Goal: Task Accomplishment & Management: Manage account settings

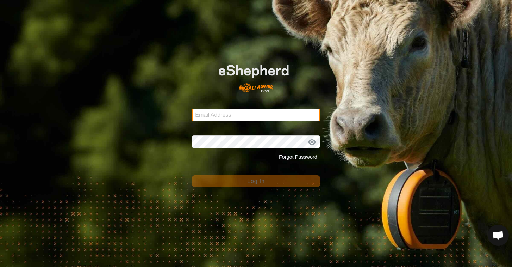
type input "[EMAIL_ADDRESS][DOMAIN_NAME]"
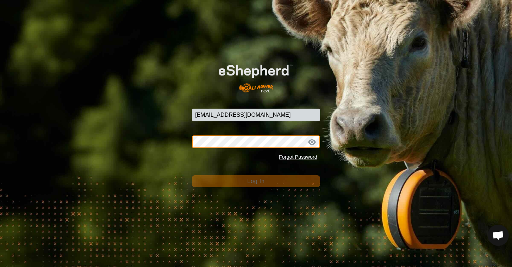
click at [256, 181] on button "Log In" at bounding box center [256, 181] width 128 height 12
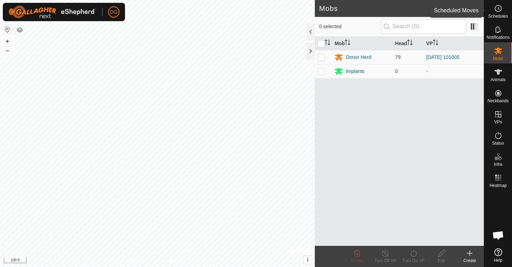
click at [500, 13] on es-schedule-vp-svg-icon at bounding box center [498, 8] width 13 height 11
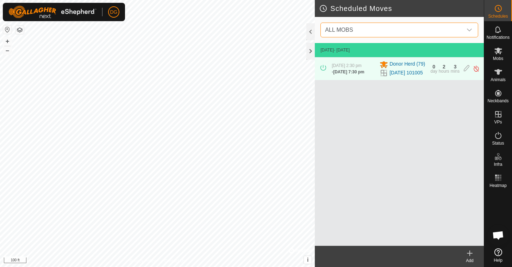
click at [407, 30] on span "ALL MOBS" at bounding box center [392, 30] width 140 height 14
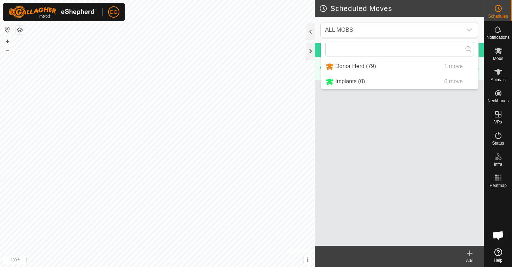
click at [470, 252] on icon at bounding box center [470, 252] width 0 height 5
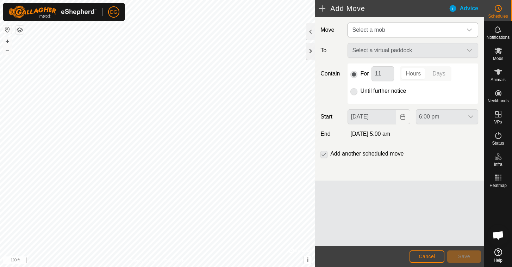
click at [389, 33] on span "Select a mob" at bounding box center [405, 30] width 113 height 14
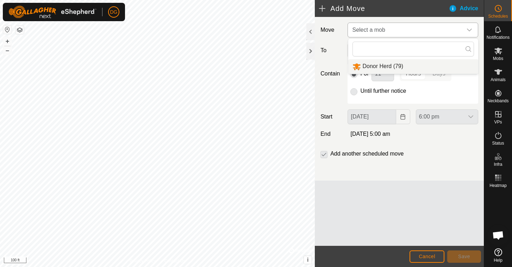
click at [377, 66] on li "Donor Herd (79)" at bounding box center [413, 66] width 130 height 14
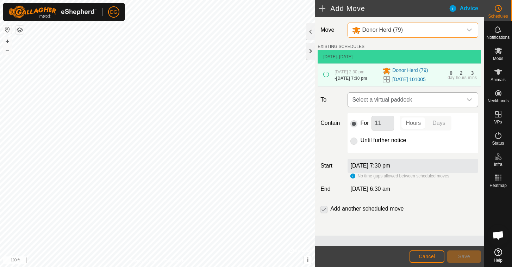
click at [375, 106] on span "Select a virtual paddock" at bounding box center [405, 100] width 113 height 14
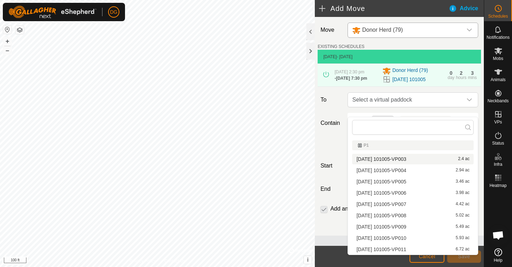
click at [323, 141] on div "Contain For 11 Hours Days Until further notice" at bounding box center [399, 133] width 163 height 40
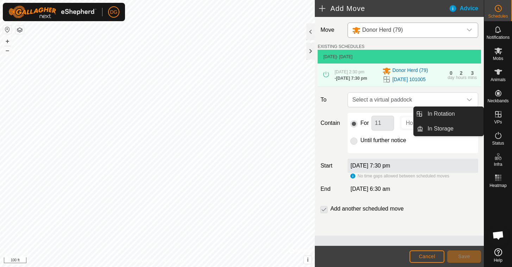
click at [500, 115] on icon at bounding box center [498, 114] width 8 height 8
click at [448, 114] on link "In Rotation" at bounding box center [453, 114] width 60 height 14
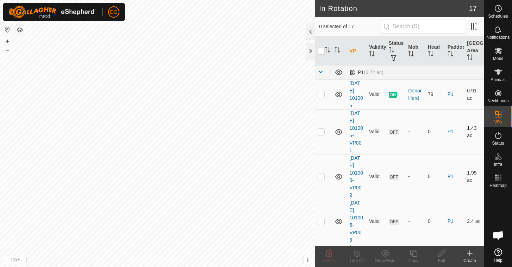
click at [322, 131] on p-checkbox at bounding box center [321, 132] width 7 height 6
click at [330, 251] on icon at bounding box center [329, 253] width 8 height 8
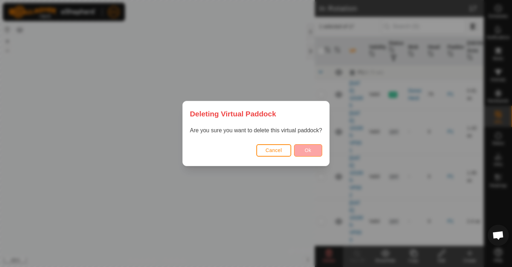
click at [308, 145] on button "Ok" at bounding box center [308, 150] width 28 height 12
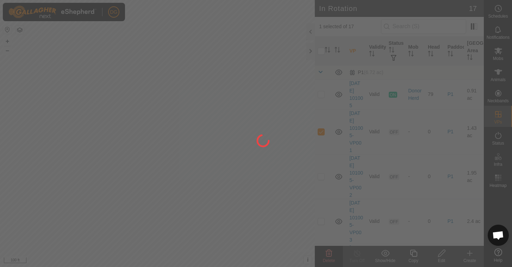
checkbox input "false"
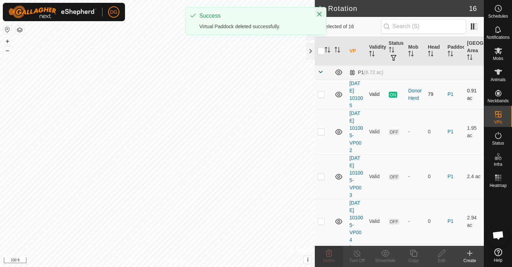
click at [322, 96] on p-checkbox at bounding box center [321, 94] width 7 height 6
checkbox input "true"
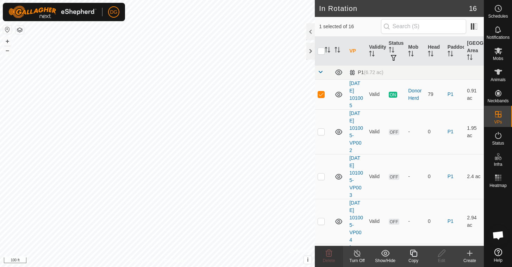
click at [412, 254] on icon at bounding box center [413, 252] width 7 height 7
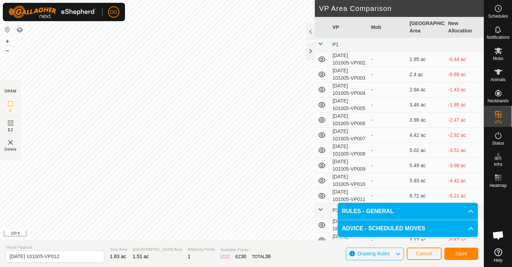
click at [458, 253] on span "Save" at bounding box center [461, 253] width 12 height 6
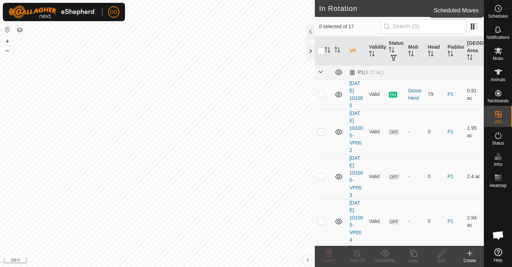
click at [495, 9] on icon at bounding box center [498, 8] width 8 height 8
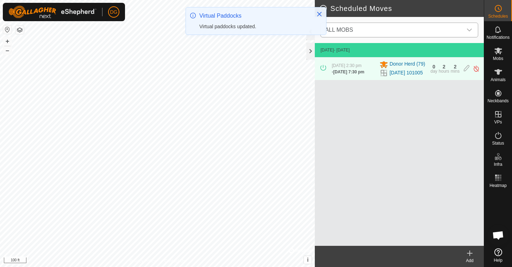
click at [365, 26] on span "ALL MOBS" at bounding box center [392, 30] width 140 height 14
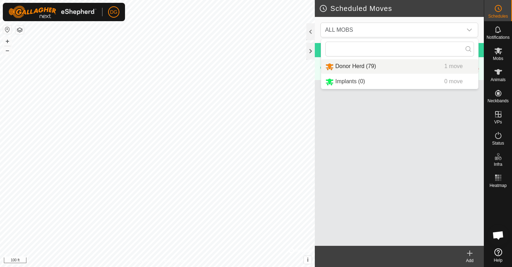
click at [470, 251] on icon at bounding box center [470, 252] width 0 height 5
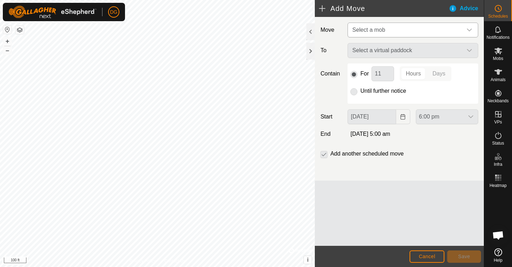
click at [383, 33] on span "Select a mob" at bounding box center [405, 30] width 113 height 14
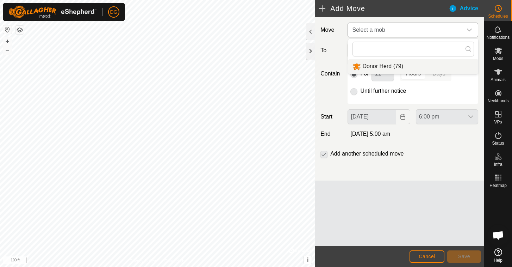
click at [378, 65] on li "Donor Herd (79)" at bounding box center [413, 66] width 130 height 14
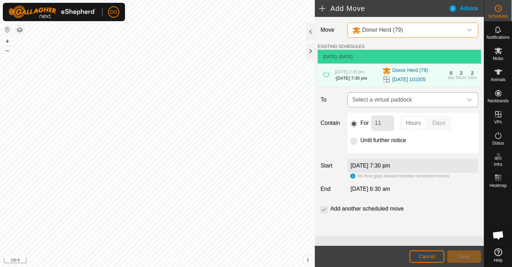
click at [374, 107] on span "Select a virtual paddock" at bounding box center [405, 100] width 113 height 14
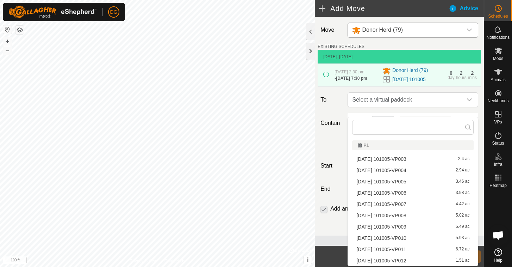
click at [368, 261] on li "[DATE] 101005-VP012 1.51 ac" at bounding box center [412, 260] width 121 height 11
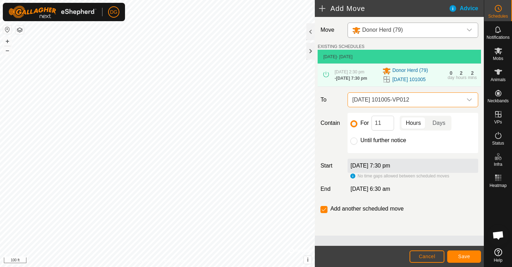
click at [464, 255] on span "Save" at bounding box center [464, 256] width 12 height 6
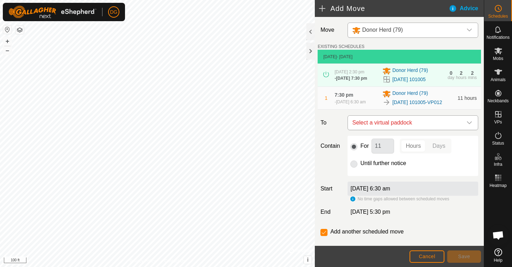
click at [416, 130] on span "Select a virtual paddock" at bounding box center [405, 123] width 113 height 14
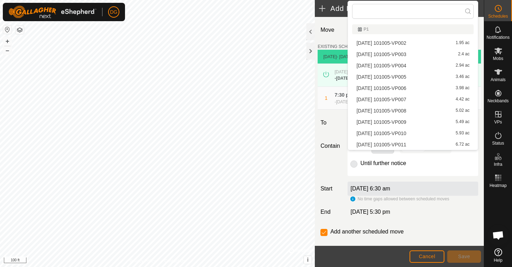
click at [424, 254] on span "Cancel" at bounding box center [427, 256] width 17 height 6
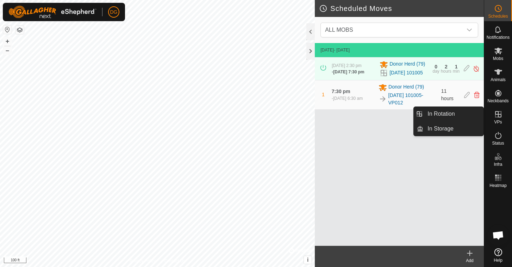
click at [499, 112] on icon at bounding box center [498, 114] width 8 height 8
click at [458, 111] on link "In Rotation" at bounding box center [453, 114] width 60 height 14
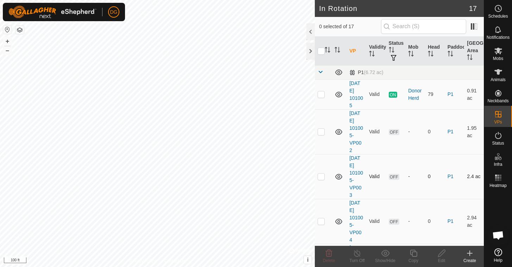
click at [322, 177] on p-checkbox at bounding box center [321, 176] width 7 height 6
checkbox input "false"
click at [322, 130] on p-checkbox at bounding box center [321, 132] width 7 height 6
checkbox input "true"
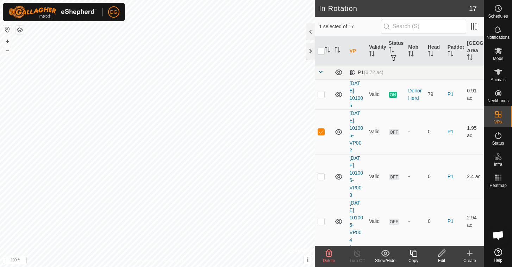
click at [442, 255] on icon at bounding box center [441, 253] width 9 height 8
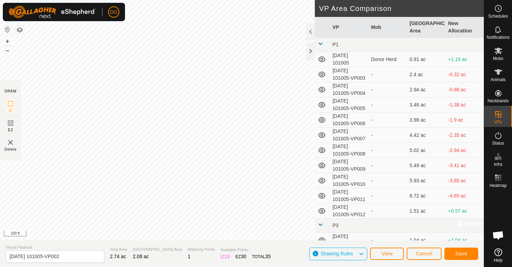
click at [462, 252] on span "Save" at bounding box center [461, 253] width 12 height 6
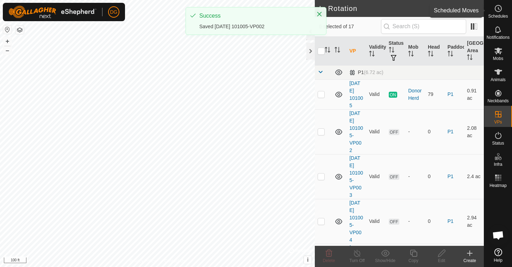
click at [498, 8] on icon at bounding box center [498, 8] width 1 height 2
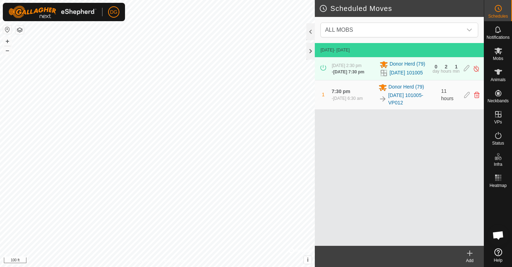
click at [471, 252] on icon at bounding box center [470, 253] width 8 height 8
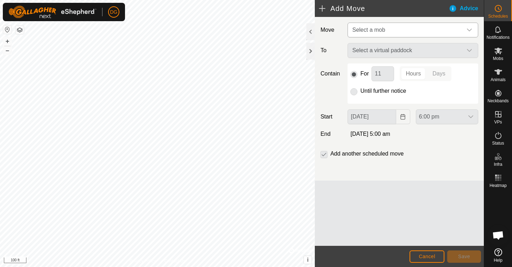
click at [367, 28] on span "Select a mob" at bounding box center [368, 30] width 33 height 6
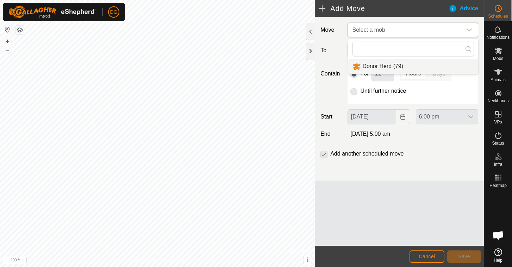
click at [367, 64] on li "Donor Herd (79)" at bounding box center [413, 66] width 130 height 14
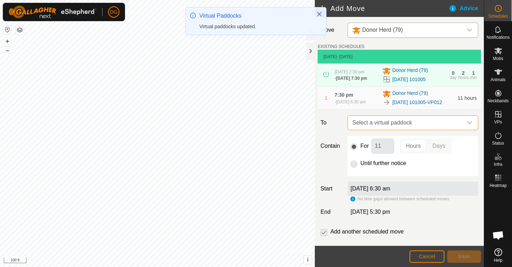
click at [361, 130] on span "Select a virtual paddock" at bounding box center [405, 123] width 113 height 14
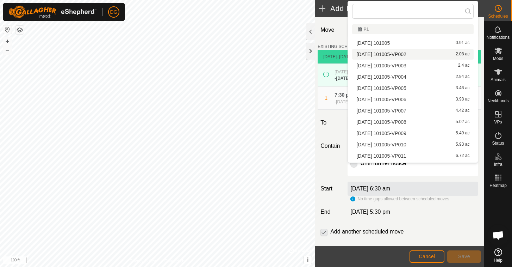
click at [364, 55] on li "[DATE] 101005-VP002 2.08 ac" at bounding box center [412, 54] width 121 height 11
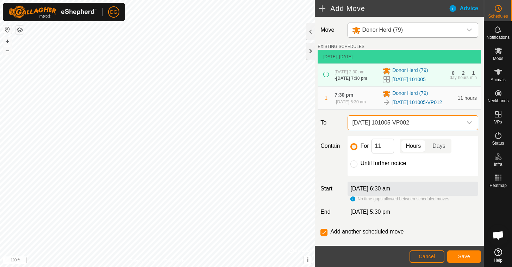
click at [460, 257] on span "Save" at bounding box center [464, 256] width 12 height 6
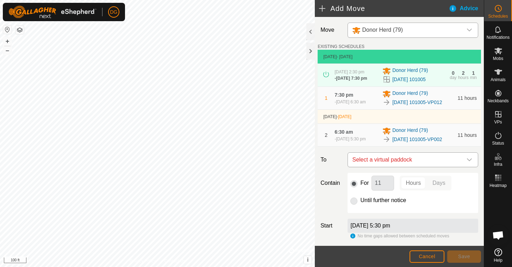
click at [430, 167] on span "Select a virtual paddock" at bounding box center [405, 159] width 113 height 14
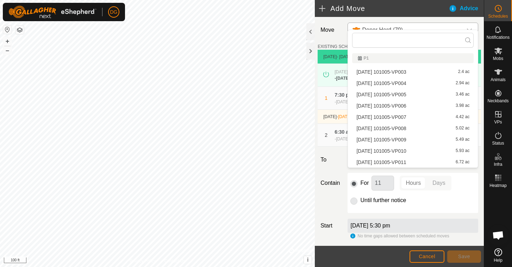
click at [416, 73] on li "[DATE] 101005-VP003 2.4 ac" at bounding box center [412, 72] width 121 height 11
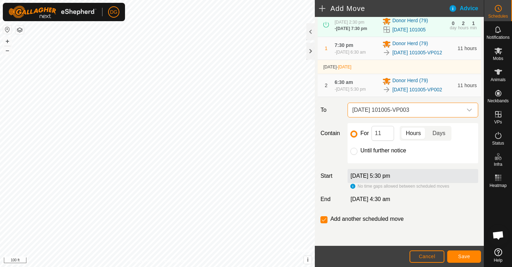
scroll to position [64, 0]
click at [460, 256] on span "Save" at bounding box center [464, 256] width 12 height 6
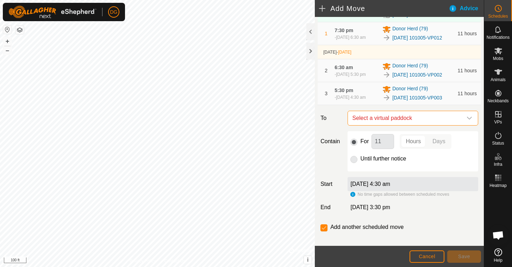
click at [419, 125] on span "Select a virtual paddock" at bounding box center [405, 118] width 113 height 14
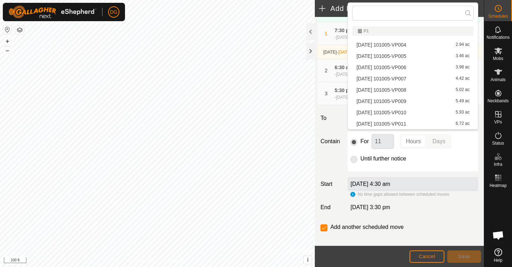
click at [412, 43] on li "[DATE] 101005-VP004 2.94 ac" at bounding box center [412, 44] width 121 height 11
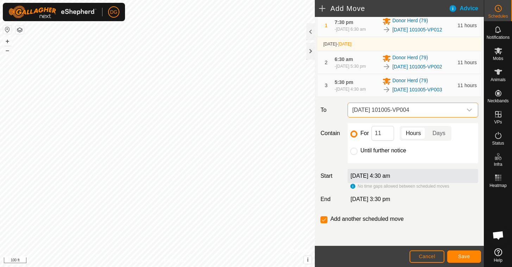
scroll to position [90, 0]
click at [384, 135] on input "11" at bounding box center [383, 133] width 23 height 15
click at [461, 255] on span "Save" at bounding box center [464, 256] width 12 height 6
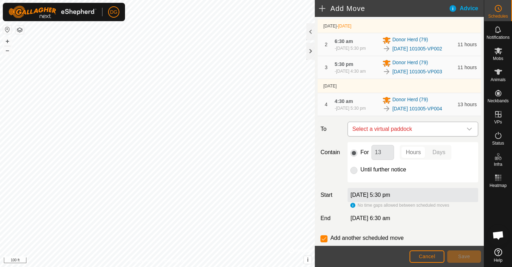
click at [406, 136] on span "Select a virtual paddock" at bounding box center [405, 129] width 113 height 14
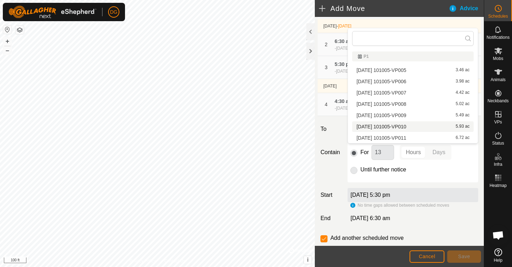
click at [338, 136] on label "To" at bounding box center [331, 128] width 27 height 15
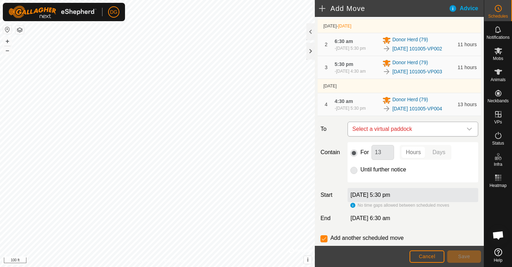
click at [389, 136] on span "Select a virtual paddock" at bounding box center [405, 129] width 113 height 14
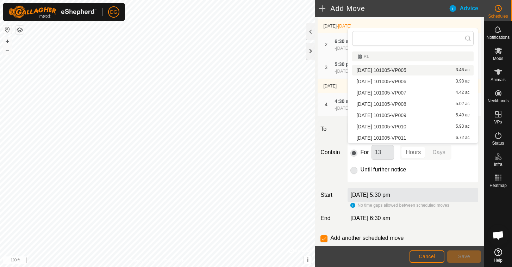
click at [395, 69] on li "[DATE] 101005-VP005 3.46 ac" at bounding box center [412, 70] width 121 height 11
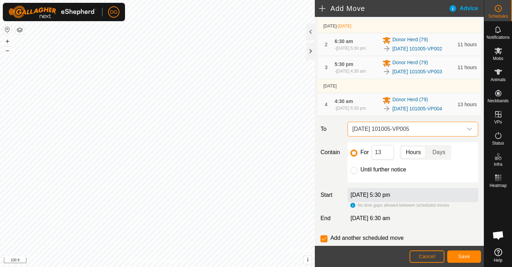
click at [459, 256] on span "Save" at bounding box center [464, 256] width 12 height 6
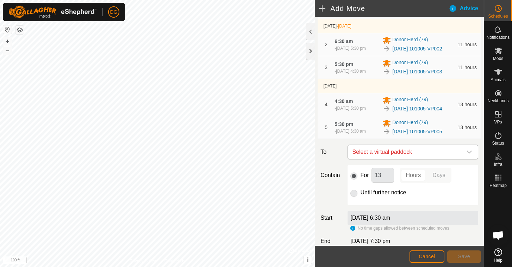
click at [412, 159] on span "Select a virtual paddock" at bounding box center [405, 152] width 113 height 14
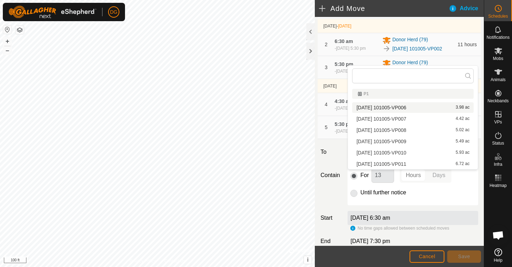
click at [400, 106] on li "[DATE] 101005-VP006 3.98 ac" at bounding box center [412, 107] width 121 height 11
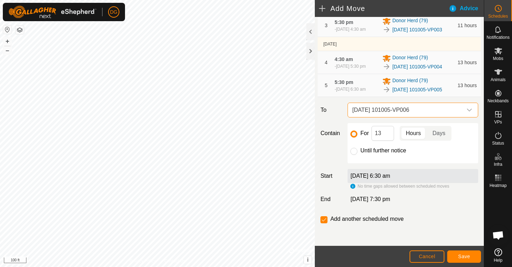
scroll to position [157, 0]
click at [382, 133] on input "13" at bounding box center [383, 133] width 23 height 15
click at [463, 257] on span "Save" at bounding box center [464, 256] width 12 height 6
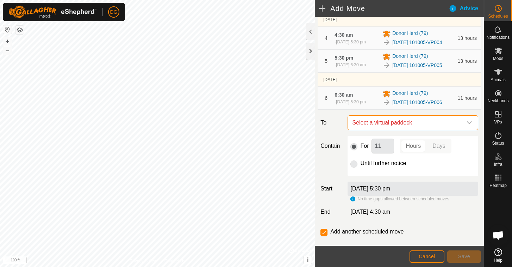
click at [399, 130] on span "Select a virtual paddock" at bounding box center [405, 123] width 113 height 14
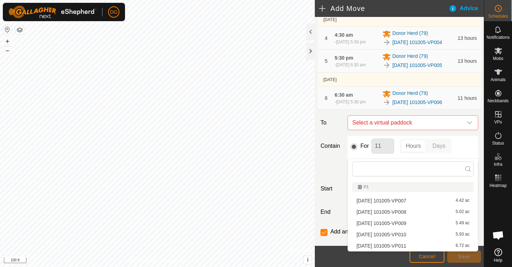
click at [385, 199] on li "[DATE] 101005-VP007 4.42 ac" at bounding box center [412, 200] width 121 height 11
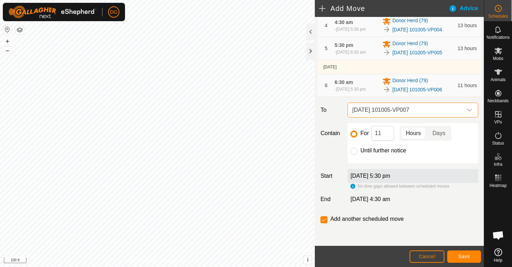
scroll to position [197, 0]
click at [461, 257] on span "Save" at bounding box center [464, 256] width 12 height 6
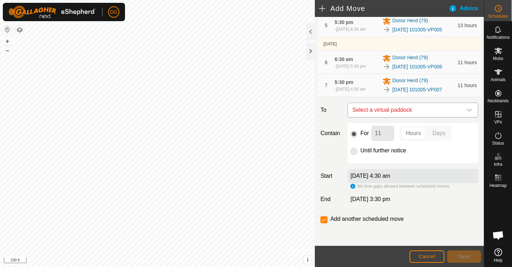
click at [415, 117] on span "Select a virtual paddock" at bounding box center [405, 110] width 113 height 14
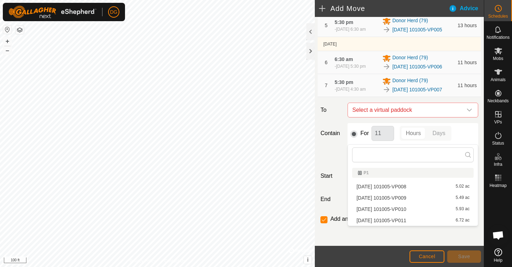
click at [399, 187] on li "[DATE] 101005-VP008 5.02 ac" at bounding box center [412, 186] width 121 height 11
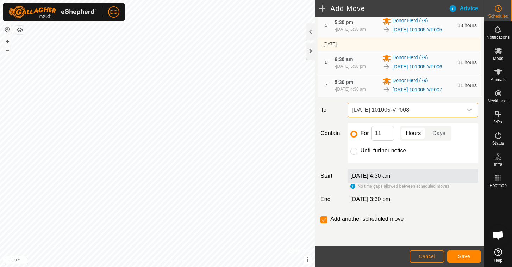
scroll to position [222, 0]
click at [382, 131] on input "11" at bounding box center [383, 133] width 23 height 15
type input "13"
click at [466, 256] on span "Save" at bounding box center [464, 256] width 12 height 6
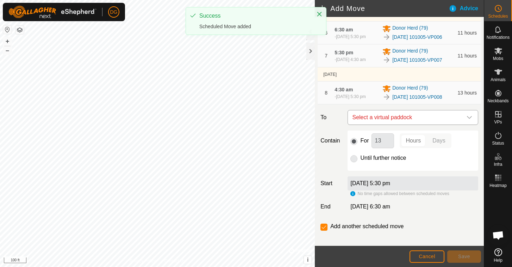
click at [414, 124] on span "Select a virtual paddock" at bounding box center [405, 117] width 113 height 14
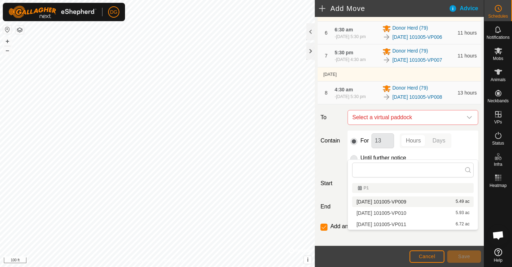
click at [398, 201] on li "[DATE] 101005-VP009 5.49 ac" at bounding box center [412, 201] width 121 height 11
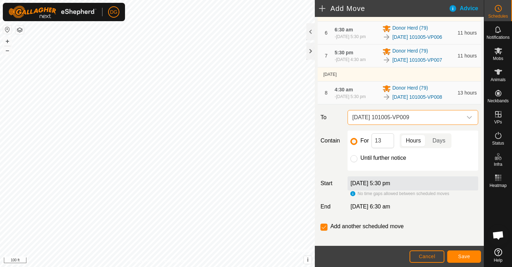
click at [460, 256] on span "Save" at bounding box center [464, 256] width 12 height 6
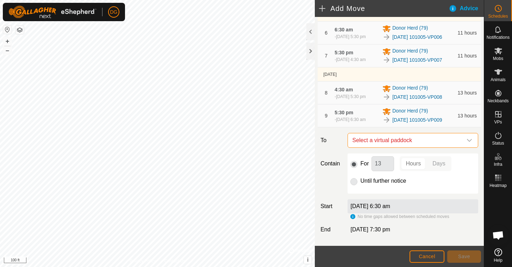
click at [414, 147] on span "Select a virtual paddock" at bounding box center [405, 140] width 113 height 14
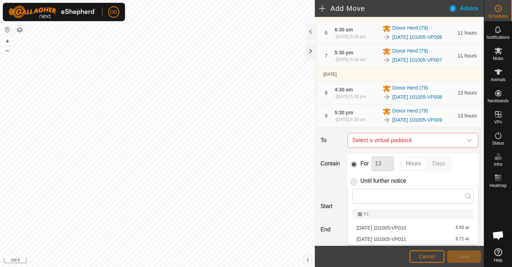
click at [394, 227] on li "[DATE] 101005-VP010 5.93 ac" at bounding box center [412, 227] width 121 height 11
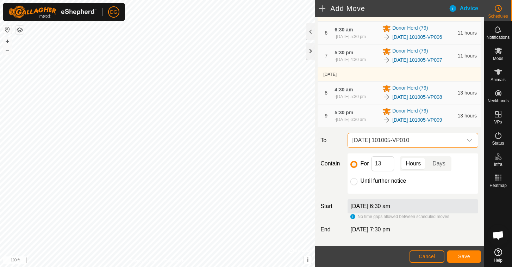
click at [462, 257] on span "Save" at bounding box center [464, 256] width 12 height 6
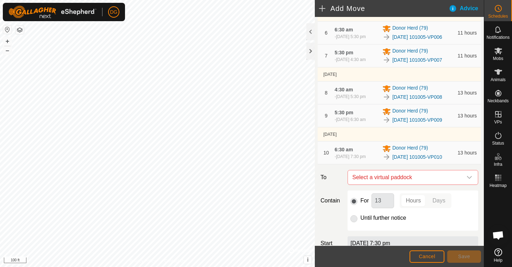
click at [426, 257] on span "Cancel" at bounding box center [427, 256] width 17 height 6
